Goal: Task Accomplishment & Management: Manage account settings

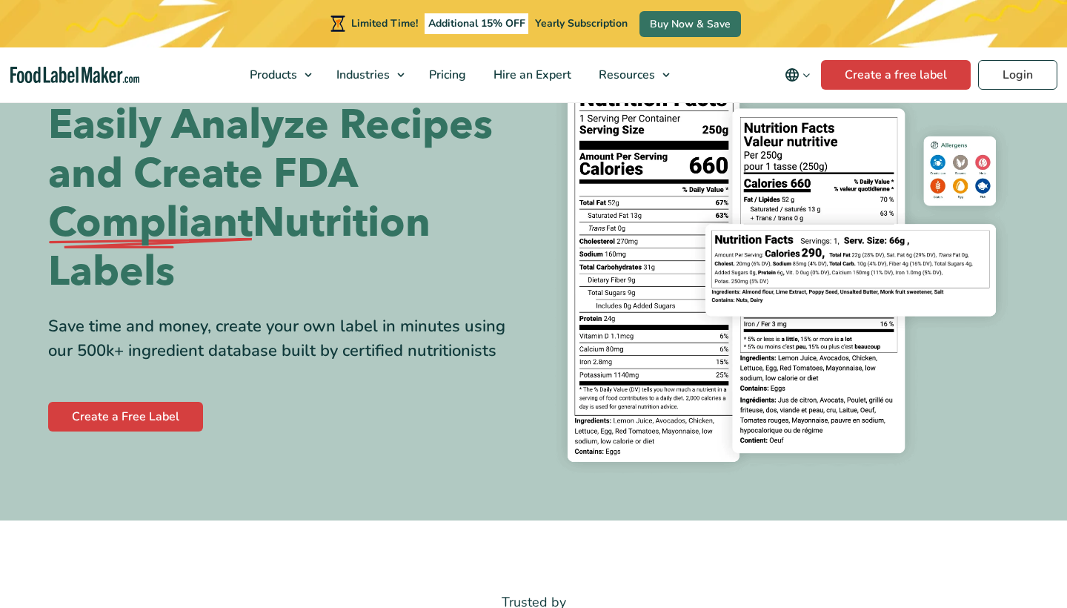
scroll to position [85, 0]
click at [994, 80] on link "Login" at bounding box center [1017, 75] width 79 height 30
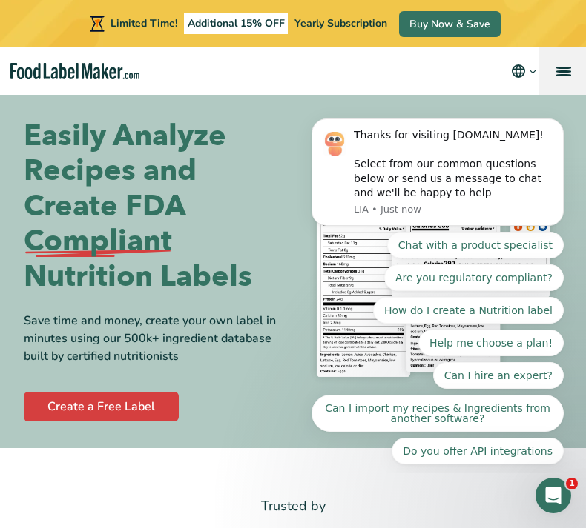
click at [558, 63] on link "menu" at bounding box center [561, 70] width 47 height 47
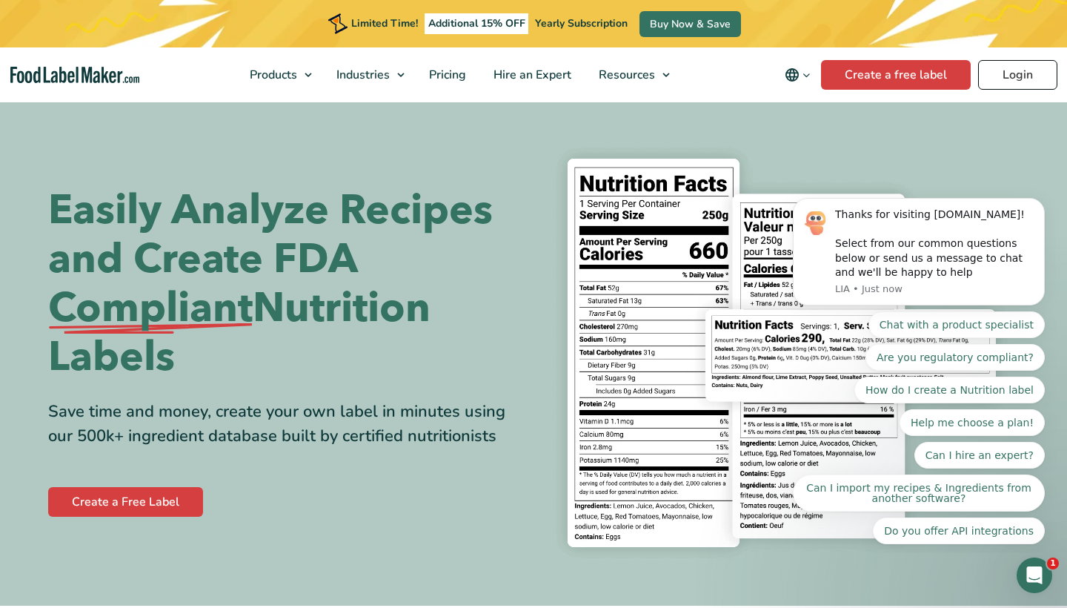
click at [585, 82] on link "Login" at bounding box center [1017, 75] width 79 height 30
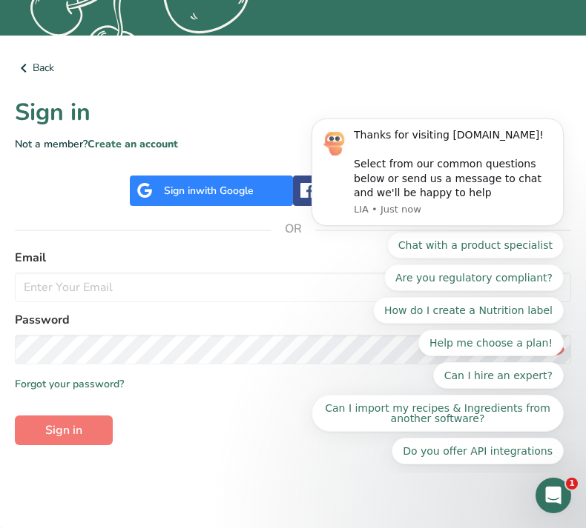
scroll to position [378, 0]
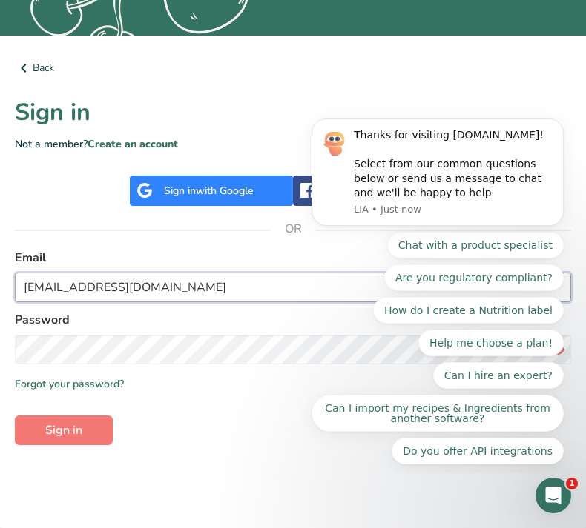
type input "thesharpsickle@gmail.com"
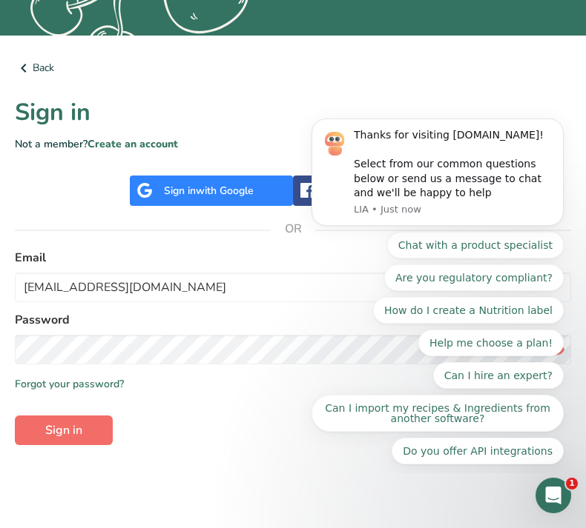
click at [96, 440] on button "Sign in" at bounding box center [64, 431] width 98 height 30
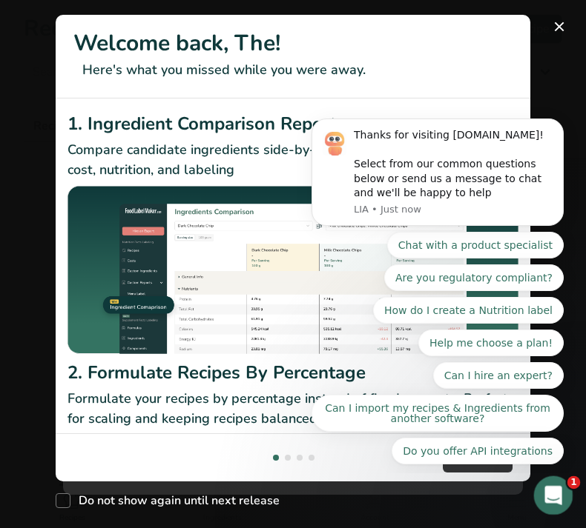
click at [537, 500] on div "Open Intercom Messenger" at bounding box center [550, 493] width 49 height 49
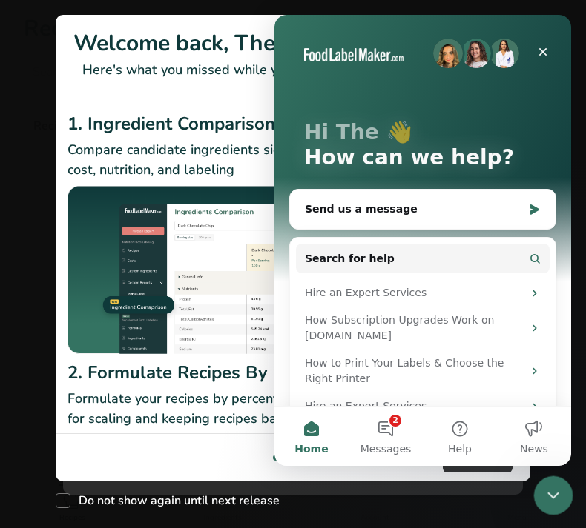
click at [537, 500] on div "Close Intercom Messenger" at bounding box center [551, 494] width 36 height 36
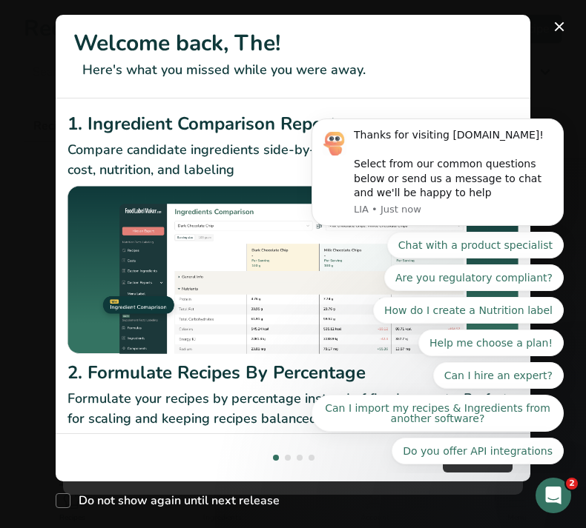
click at [475, 472] on html "Thanks for visiting FoodLabelMaker.com! Select from our common questions below …" at bounding box center [437, 290] width 296 height 366
click at [560, 33] on button "New Features" at bounding box center [559, 27] width 24 height 24
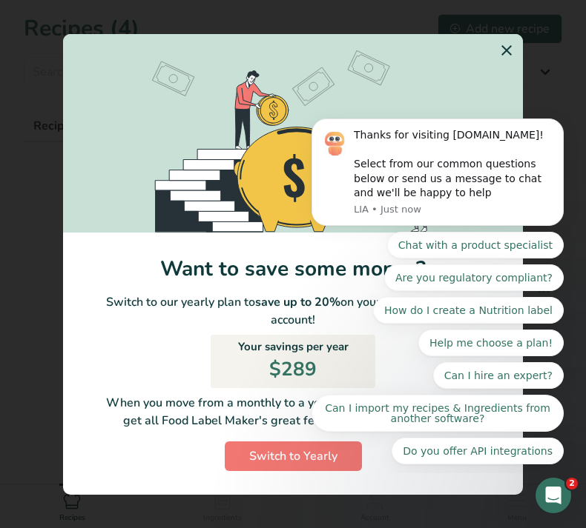
click at [500, 51] on icon "Switch to Yearly Modal" at bounding box center [506, 50] width 18 height 27
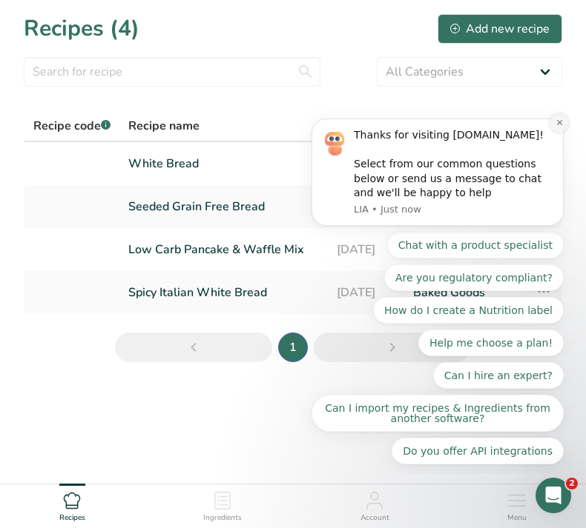
click at [559, 133] on button "Dismiss notification" at bounding box center [558, 122] width 19 height 19
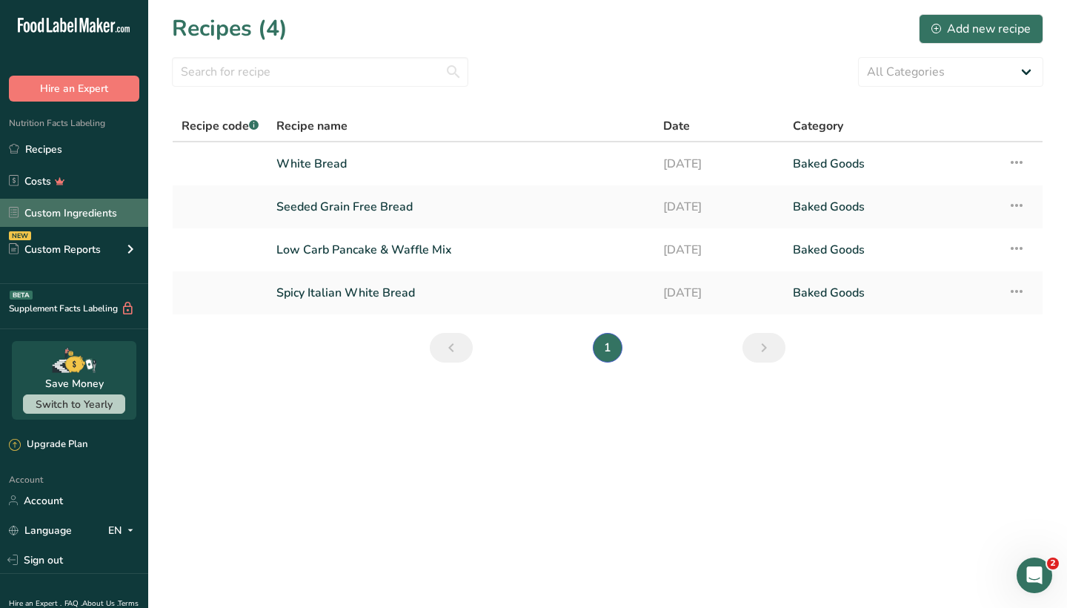
click at [100, 208] on link "Custom Ingredients" at bounding box center [74, 213] width 148 height 28
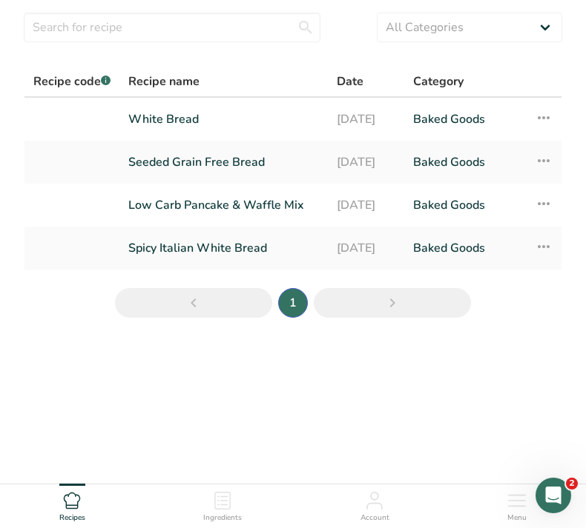
scroll to position [44, 0]
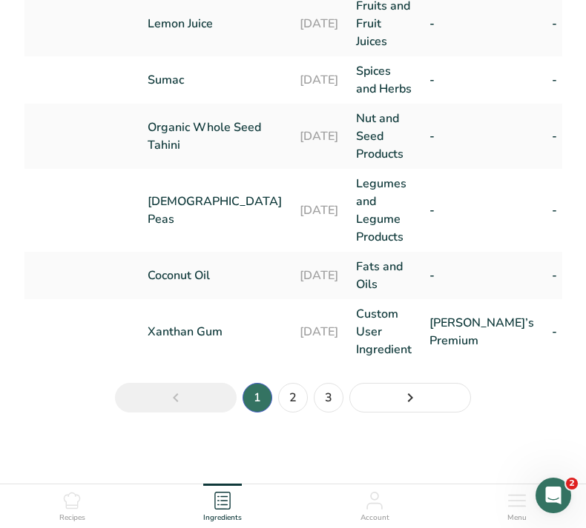
scroll to position [765, 0]
click at [377, 398] on link "Next" at bounding box center [410, 398] width 122 height 30
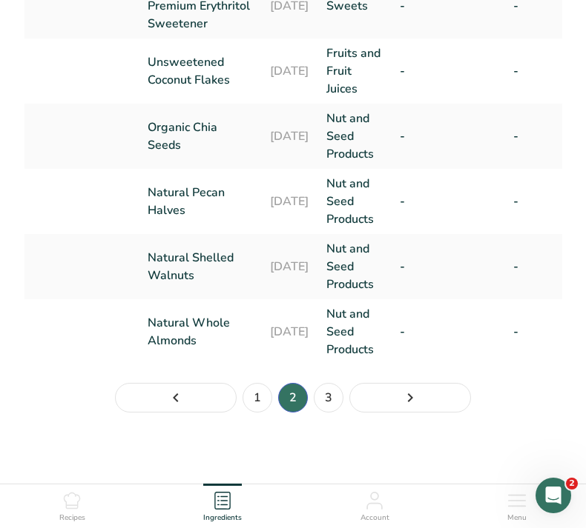
scroll to position [818, 0]
click at [450, 390] on link "Page 3." at bounding box center [410, 398] width 122 height 30
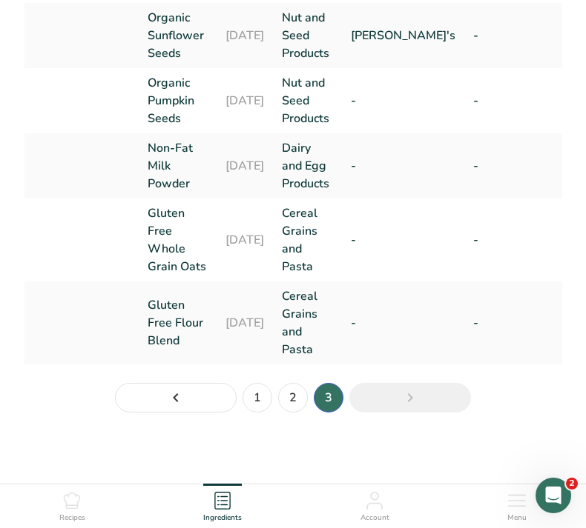
scroll to position [528, 0]
click at [259, 405] on link "1" at bounding box center [257, 398] width 30 height 30
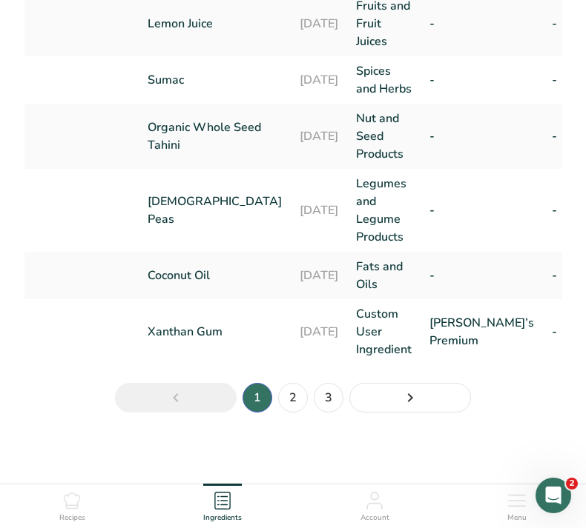
scroll to position [765, 0]
click at [295, 396] on link "2" at bounding box center [293, 398] width 30 height 30
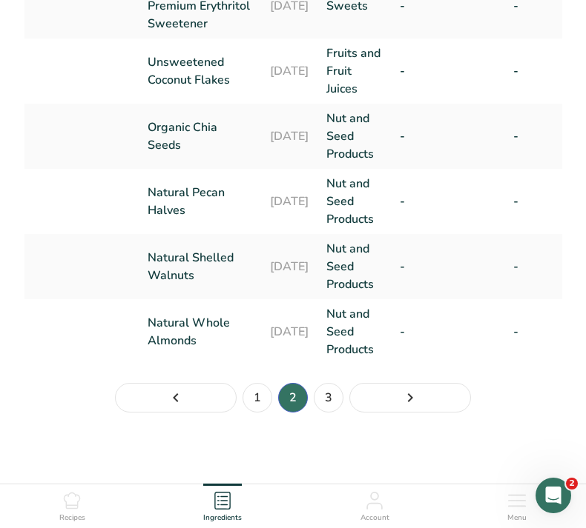
scroll to position [818, 0]
click at [330, 391] on link "3" at bounding box center [329, 398] width 30 height 30
